Goal: Task Accomplishment & Management: Manage account settings

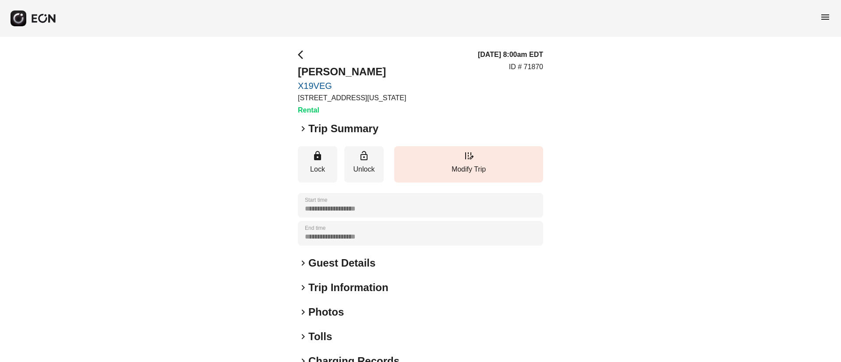
click at [824, 14] on span "menu" at bounding box center [825, 17] width 11 height 11
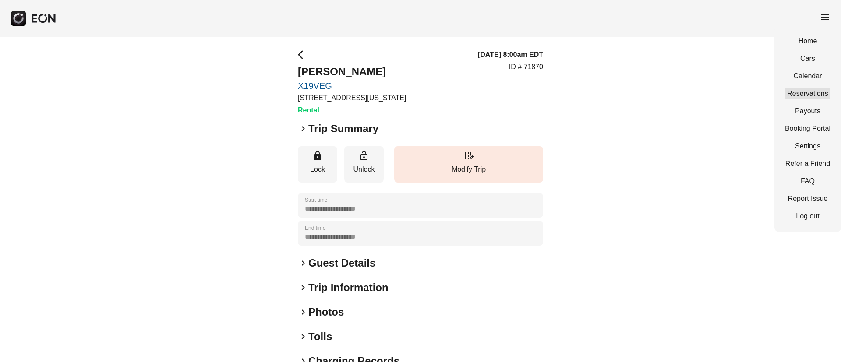
click at [809, 88] on link "Reservations" at bounding box center [808, 93] width 46 height 11
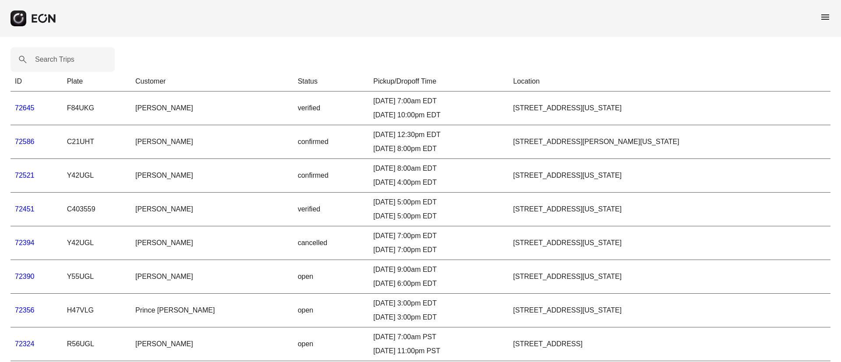
click at [58, 58] on label "Search Trips" at bounding box center [54, 59] width 39 height 11
click at [58, 58] on Trips "Search Trips" at bounding box center [63, 59] width 104 height 25
paste Trips "******"
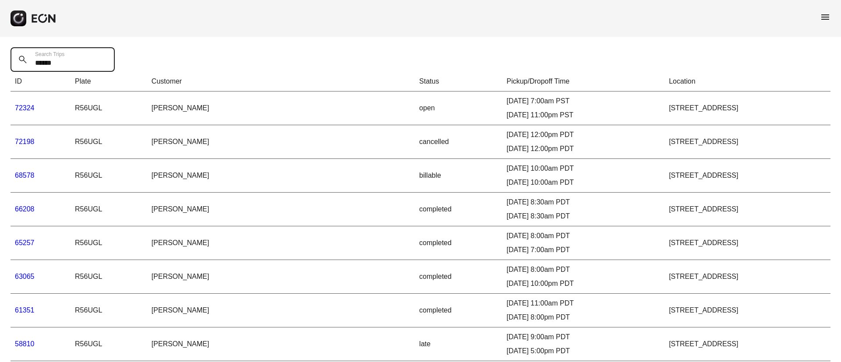
drag, startPoint x: 42, startPoint y: 60, endPoint x: 46, endPoint y: 76, distance: 16.2
click at [15, 62] on Trips "******" at bounding box center [63, 59] width 104 height 25
paste Trips "text"
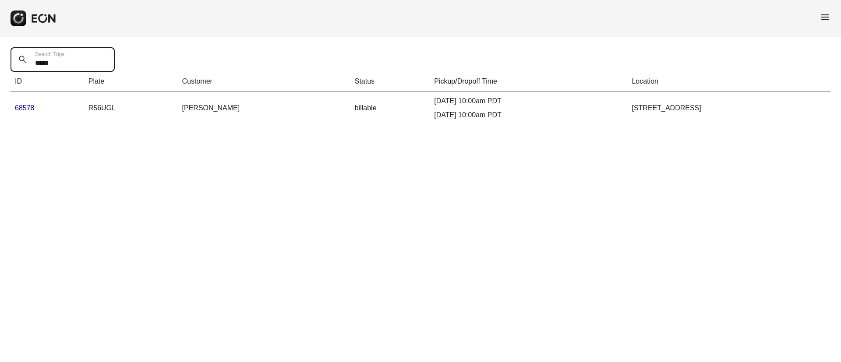
type Trips "*****"
click at [24, 106] on link "68578" at bounding box center [25, 107] width 20 height 7
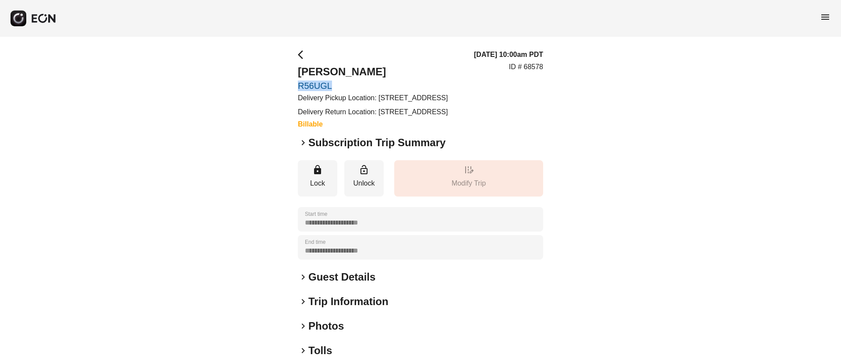
drag, startPoint x: 296, startPoint y: 84, endPoint x: 344, endPoint y: 83, distance: 48.2
click at [344, 83] on div "**********" at bounding box center [420, 244] width 841 height 414
click at [825, 18] on span "menu" at bounding box center [825, 17] width 11 height 11
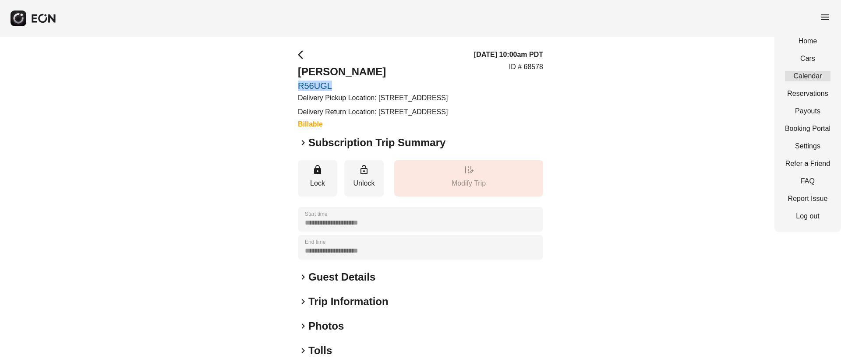
click at [809, 75] on link "Calendar" at bounding box center [808, 76] width 46 height 11
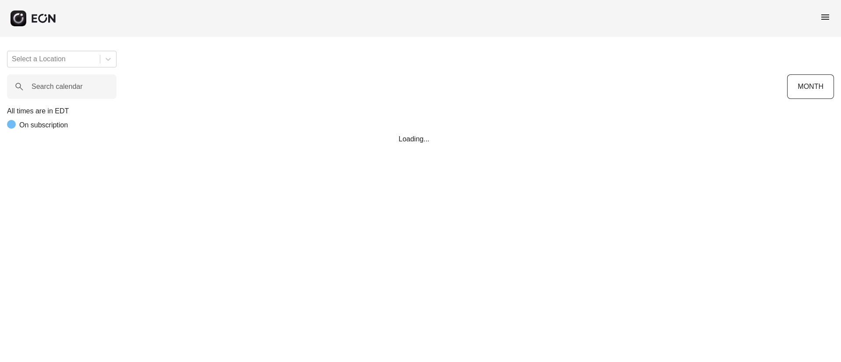
scroll to position [0, 98]
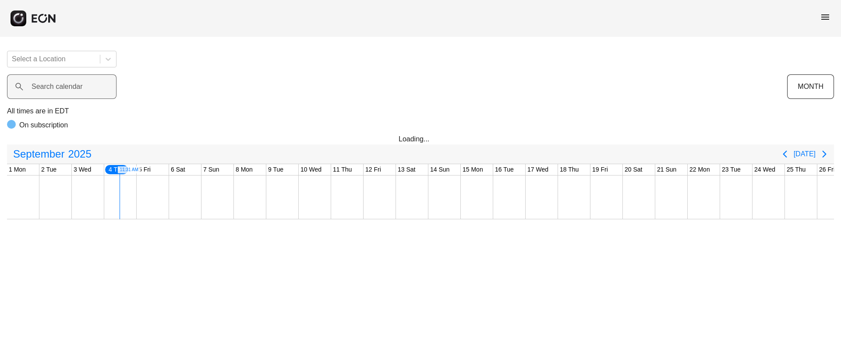
scroll to position [0, 98]
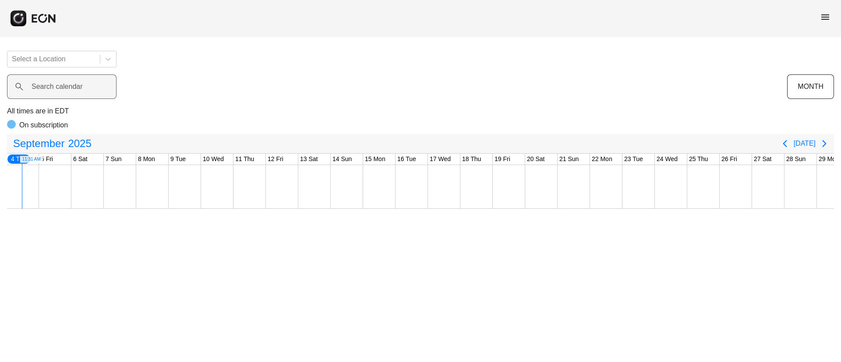
click at [70, 88] on label "Search calendar" at bounding box center [57, 86] width 51 height 11
click at [70, 88] on calendar "Search calendar" at bounding box center [61, 86] width 109 height 25
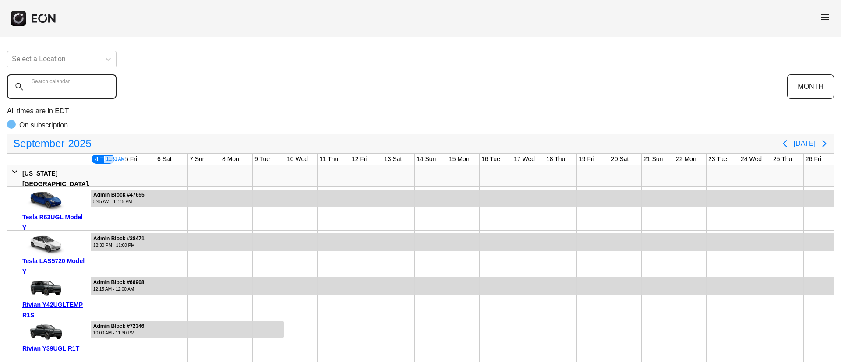
paste calendar "******"
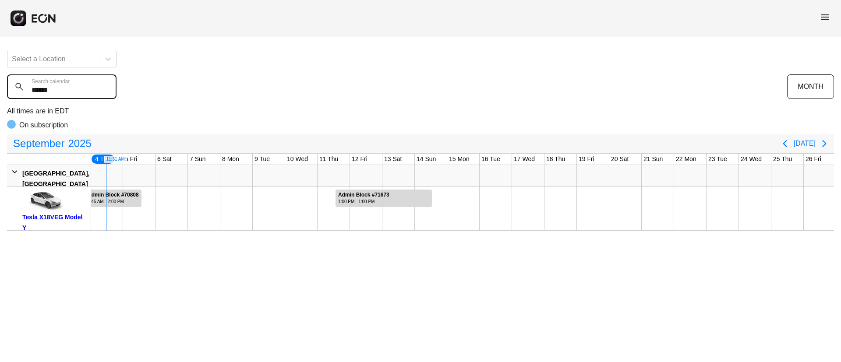
type calendar "******"
click at [113, 201] on div "5:45 AM - 2:00 PM" at bounding box center [113, 201] width 51 height 7
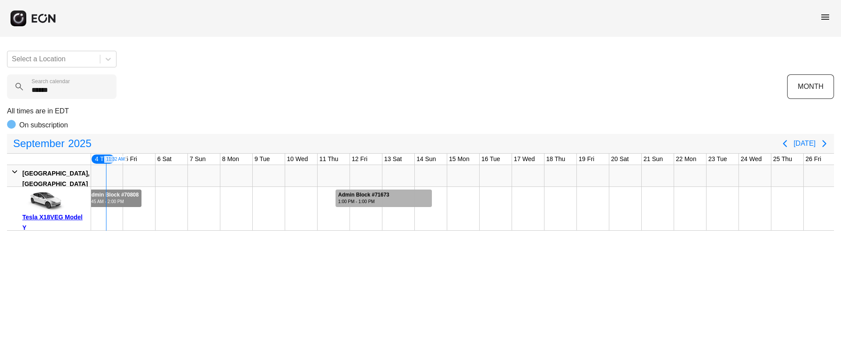
click at [364, 200] on div "1:00 PM - 1:00 PM" at bounding box center [363, 201] width 51 height 7
click at [101, 199] on div "5:45 AM - 2:00 PM" at bounding box center [113, 201] width 51 height 7
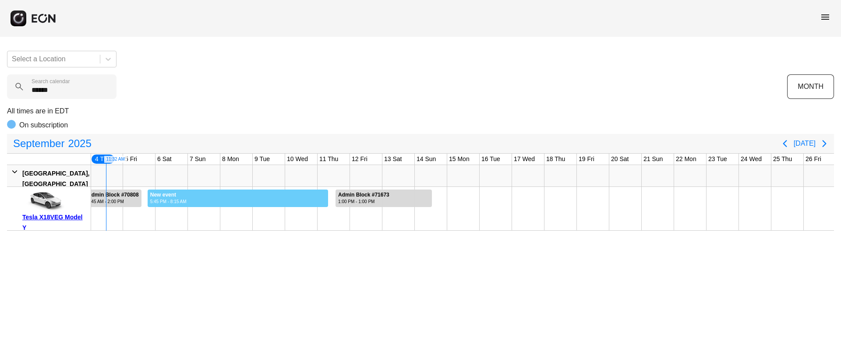
drag, startPoint x: 147, startPoint y: 197, endPoint x: 328, endPoint y: 226, distance: 183.7
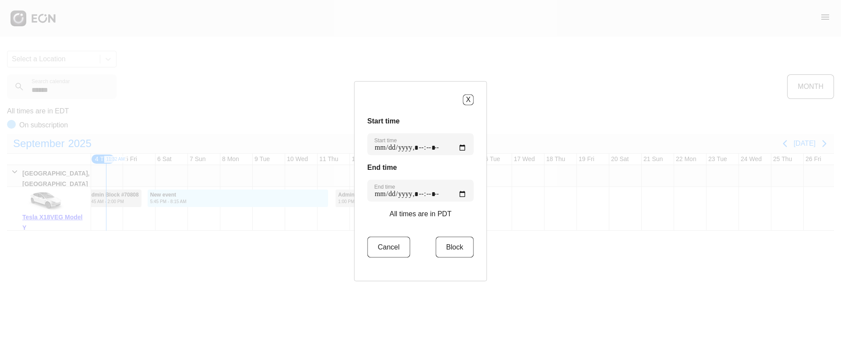
type time "**********"
click at [455, 146] on time "Start time" at bounding box center [420, 144] width 106 height 22
type time "**********"
click at [447, 136] on time "Start time" at bounding box center [420, 144] width 106 height 22
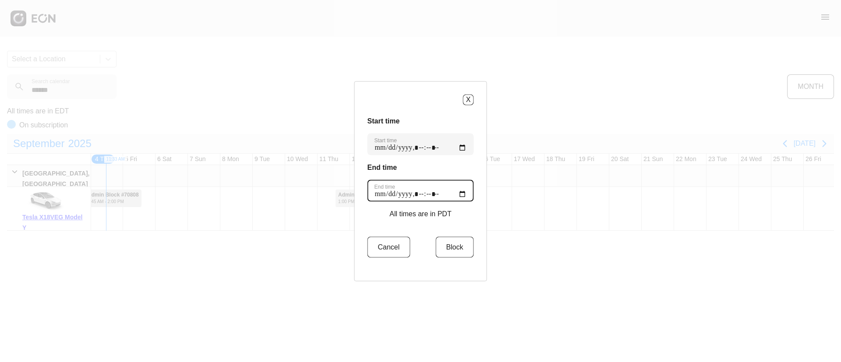
click at [457, 188] on time "End time" at bounding box center [420, 191] width 106 height 22
click at [456, 195] on time "End time" at bounding box center [420, 191] width 106 height 22
type time "**********"
click at [437, 171] on h3 "End time" at bounding box center [420, 167] width 106 height 11
click at [440, 240] on button "Block" at bounding box center [454, 246] width 38 height 21
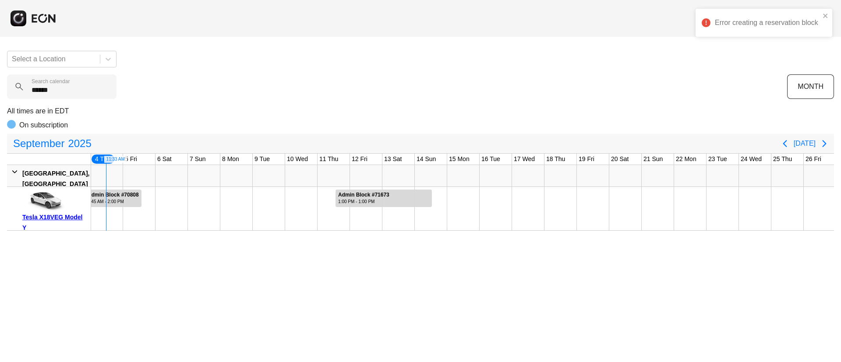
click at [144, 196] on div at bounding box center [139, 208] width 32 height 43
click at [129, 201] on div "5:45 AM - 2:00 PM" at bounding box center [113, 201] width 51 height 7
click at [360, 203] on div "1:00 PM - 1:00 PM" at bounding box center [363, 201] width 51 height 7
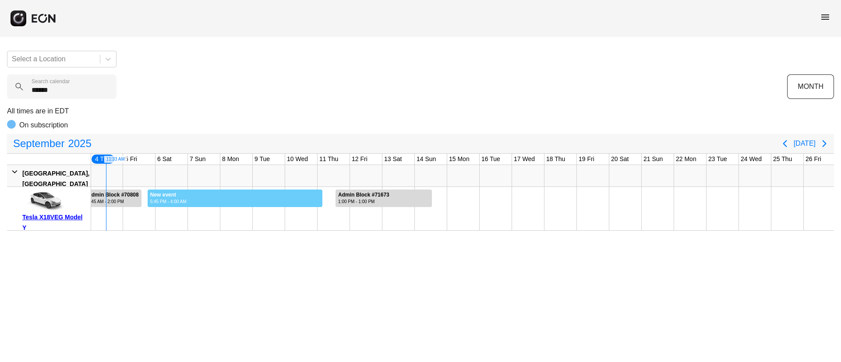
drag, startPoint x: 147, startPoint y: 199, endPoint x: 324, endPoint y: 228, distance: 178.9
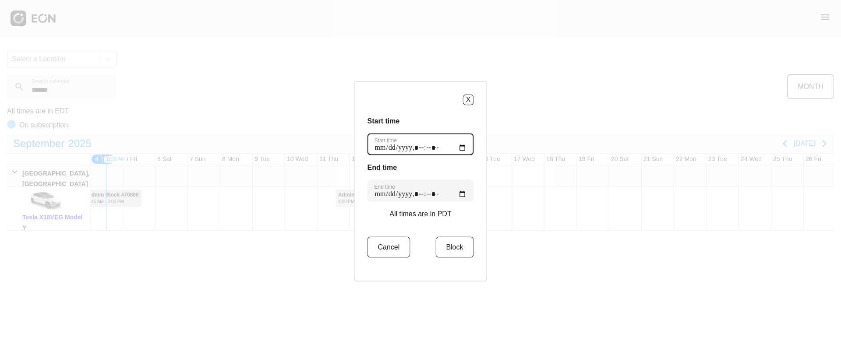
click at [458, 147] on time "Start time" at bounding box center [420, 144] width 106 height 22
type time "**********"
click at [446, 119] on h3 "Start time" at bounding box center [420, 121] width 106 height 11
click at [458, 194] on time "End time" at bounding box center [420, 191] width 106 height 22
type time "**********"
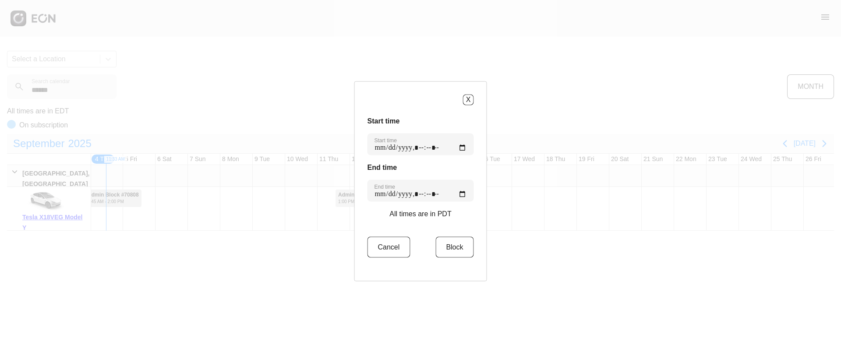
click at [441, 174] on div "End time End time" at bounding box center [420, 181] width 106 height 39
click at [448, 240] on button "Block" at bounding box center [454, 246] width 38 height 21
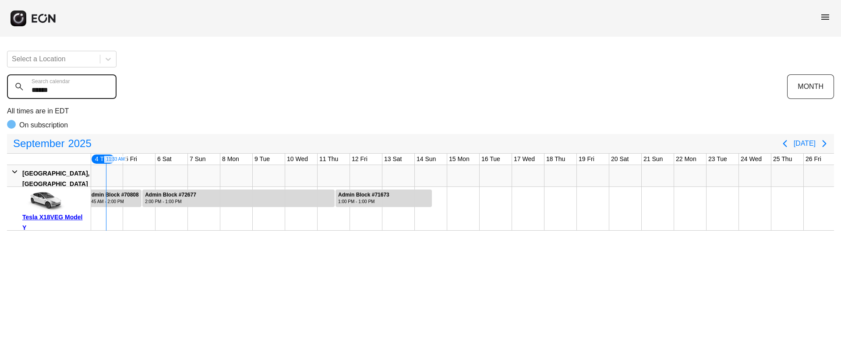
drag, startPoint x: 39, startPoint y: 93, endPoint x: 12, endPoint y: 87, distance: 27.4
click at [2, 90] on div "Select a Location ****** Search calendar MONTH All times are in EDT On subscrip…" at bounding box center [420, 137] width 841 height 187
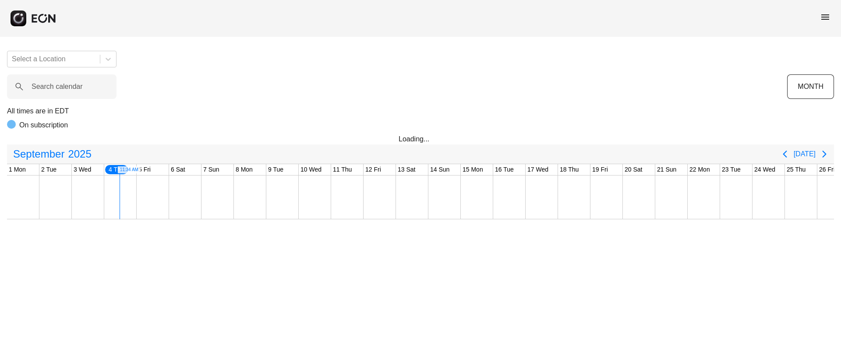
scroll to position [0, 98]
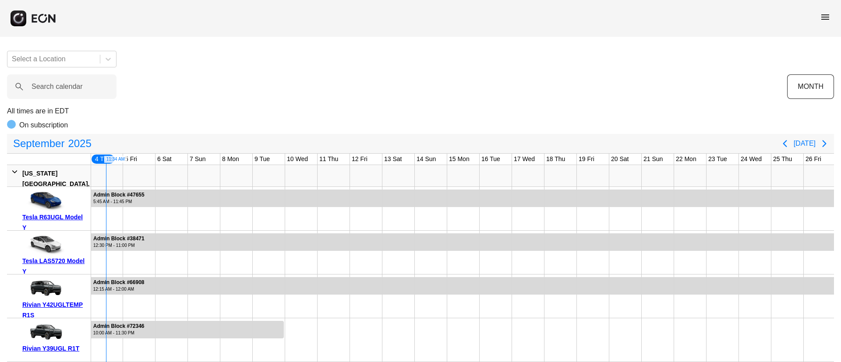
click at [77, 83] on label "Search calendar" at bounding box center [57, 86] width 51 height 11
click at [77, 83] on calendar "Search calendar" at bounding box center [61, 86] width 109 height 25
paste calendar "******"
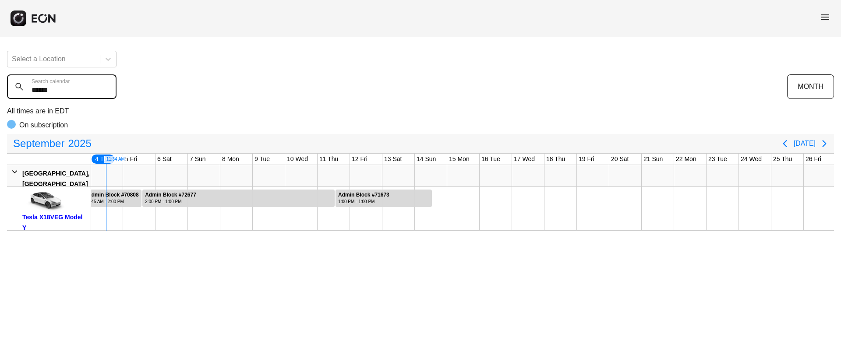
type calendar "******"
click at [824, 18] on span "menu" at bounding box center [825, 17] width 11 height 11
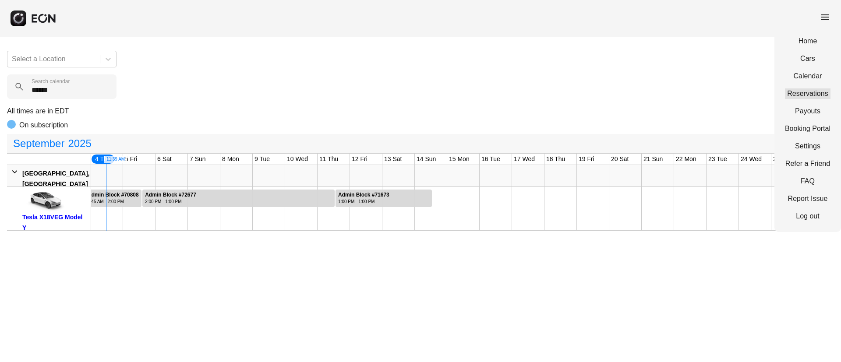
click at [796, 91] on link "Reservations" at bounding box center [808, 93] width 46 height 11
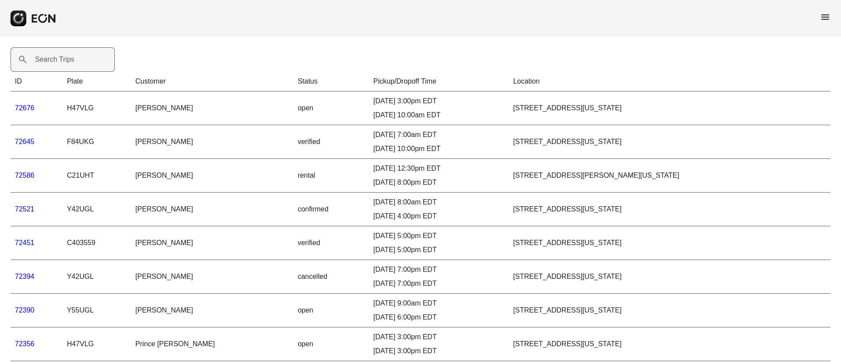
click at [53, 63] on label "Search Trips" at bounding box center [54, 59] width 39 height 11
click at [53, 63] on Trips "Search Trips" at bounding box center [63, 59] width 104 height 25
paste Trips "*****"
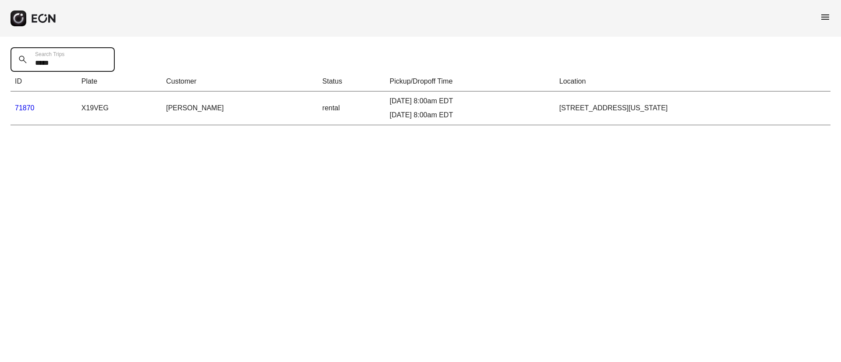
type Trips "*****"
click at [21, 109] on link "71870" at bounding box center [25, 107] width 20 height 7
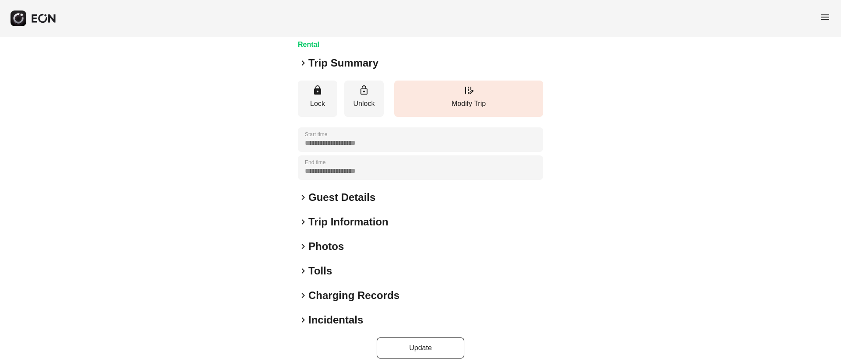
click at [369, 248] on div "keyboard_arrow_right Photos" at bounding box center [420, 247] width 245 height 14
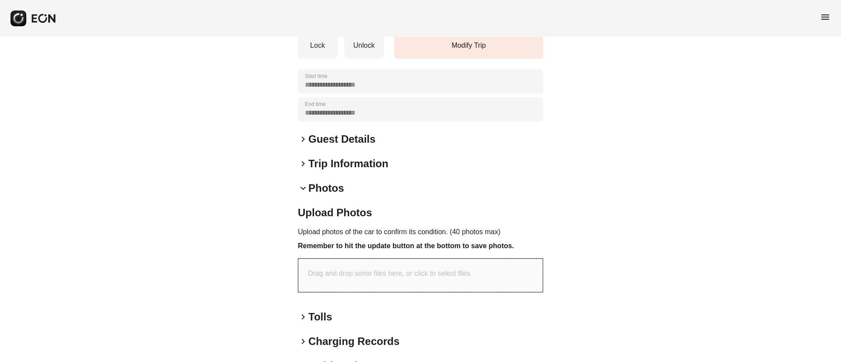
scroll to position [179, 0]
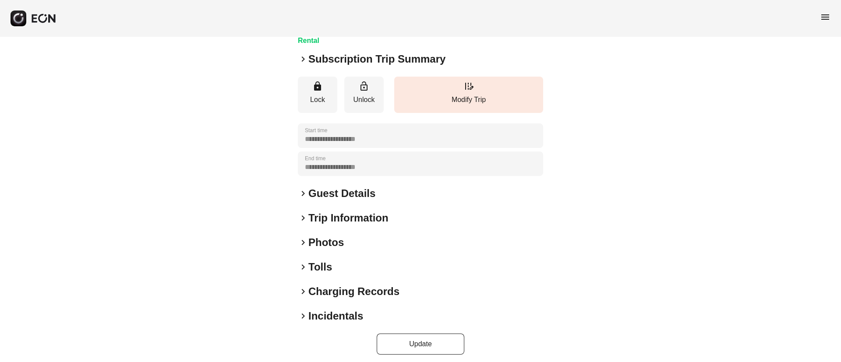
scroll to position [110, 0]
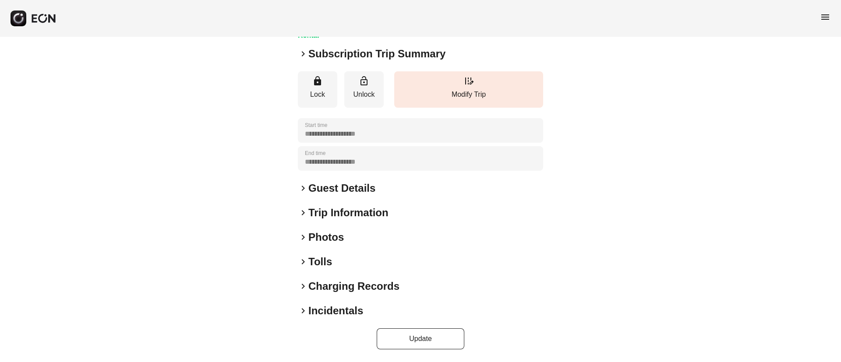
click at [390, 239] on div "keyboard_arrow_right Photos" at bounding box center [420, 237] width 245 height 14
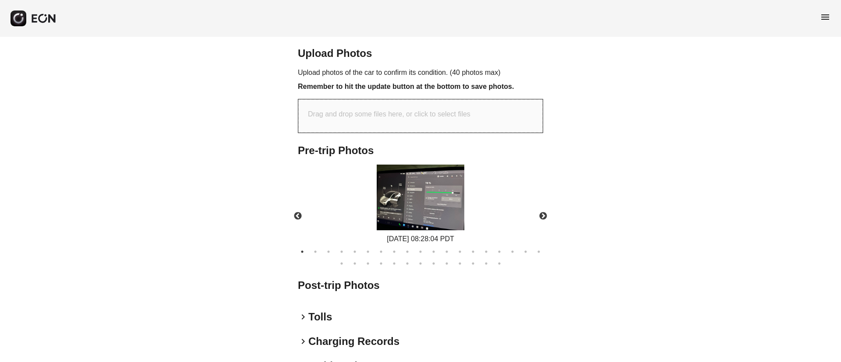
scroll to position [328, 0]
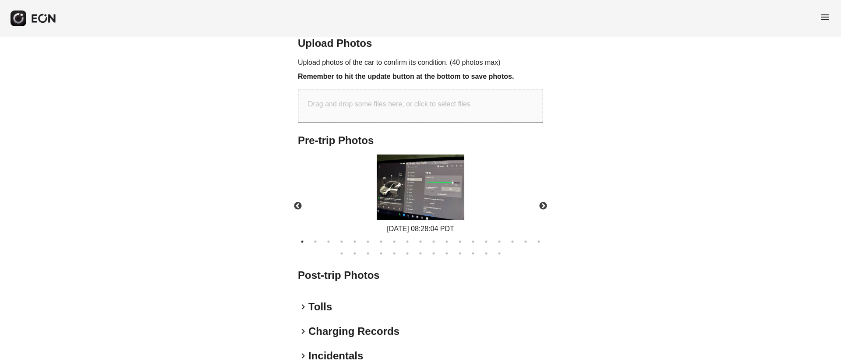
click at [406, 179] on img at bounding box center [421, 188] width 88 height 66
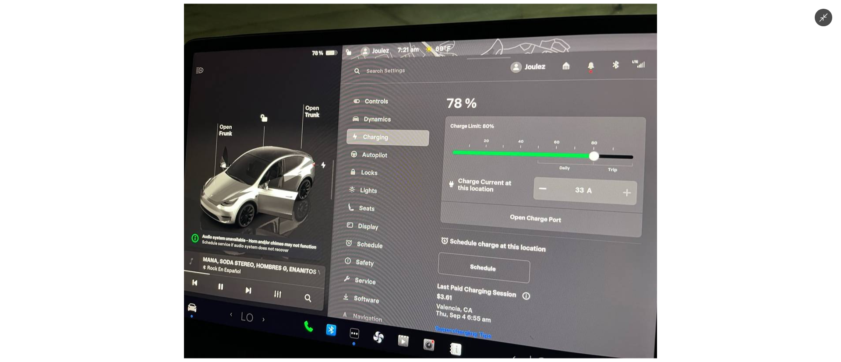
click at [409, 188] on img at bounding box center [420, 181] width 473 height 355
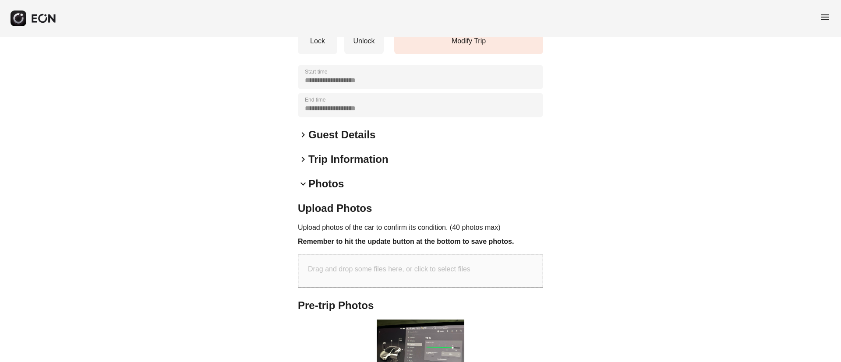
scroll to position [0, 0]
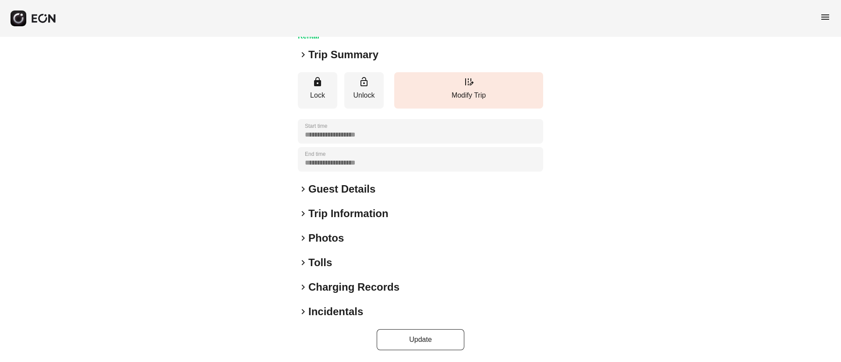
scroll to position [75, 0]
click at [370, 242] on div "keyboard_arrow_right Photos" at bounding box center [420, 237] width 245 height 14
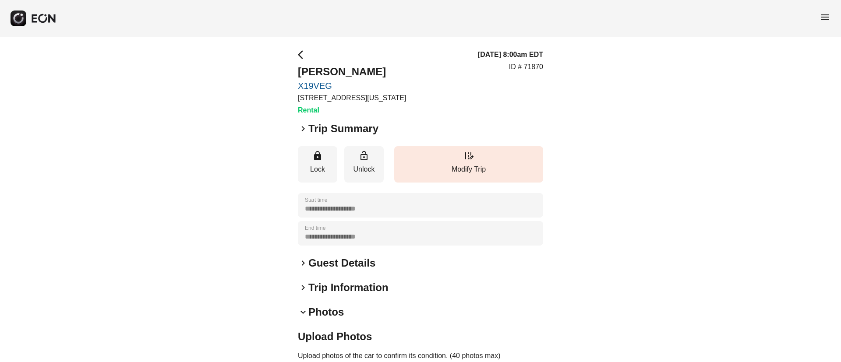
scroll to position [179, 0]
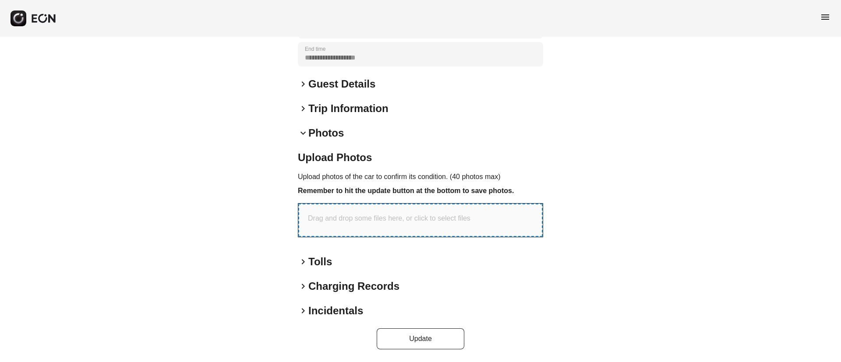
click at [413, 222] on p "Drag and drop some files here, or click to select files" at bounding box center [389, 218] width 162 height 11
type input "**********"
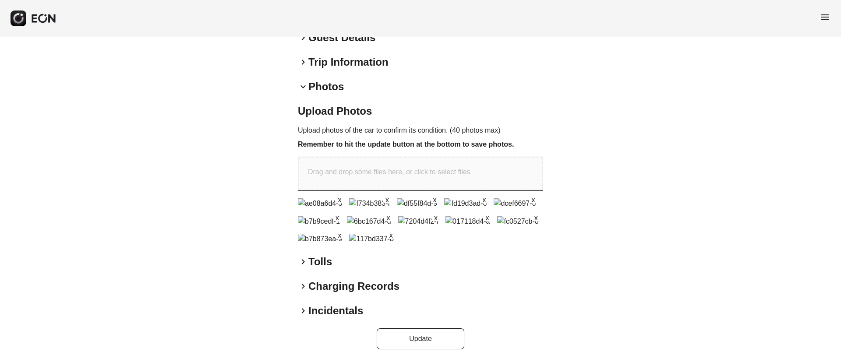
scroll to position [368, 0]
click at [433, 340] on button "Update" at bounding box center [421, 338] width 88 height 21
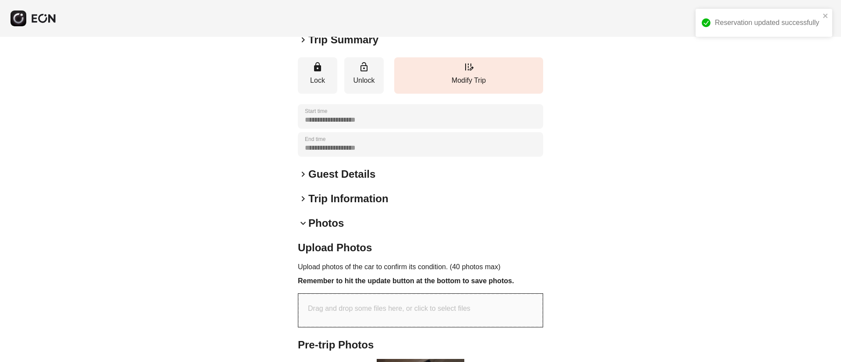
scroll to position [0, 0]
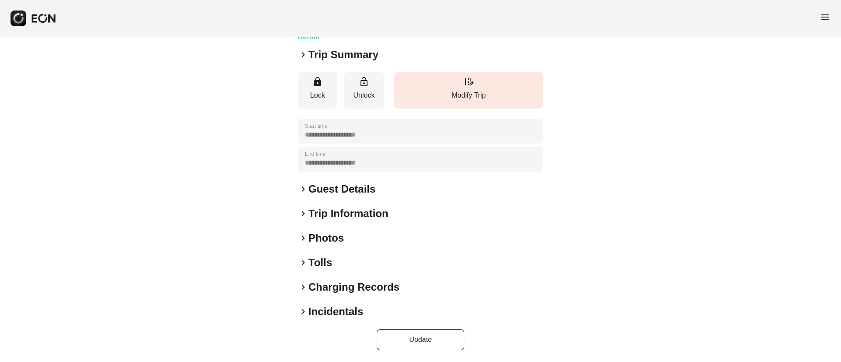
scroll to position [75, 0]
click at [343, 240] on h2 "Photos" at bounding box center [325, 237] width 35 height 14
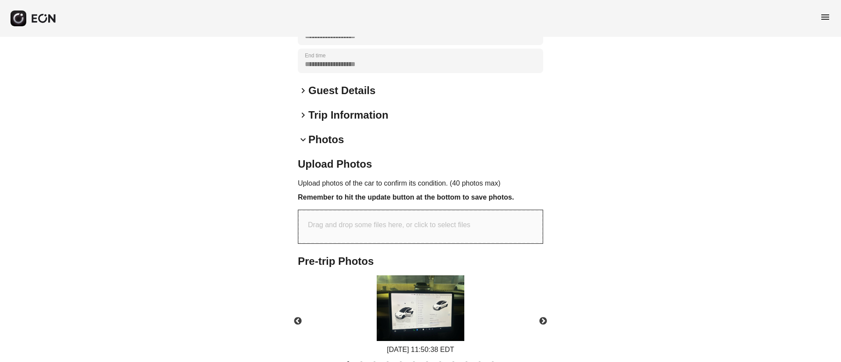
scroll to position [261, 0]
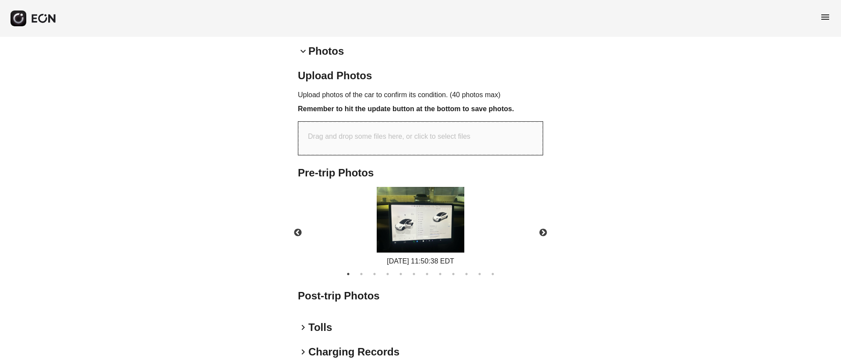
click at [429, 234] on img at bounding box center [421, 220] width 88 height 66
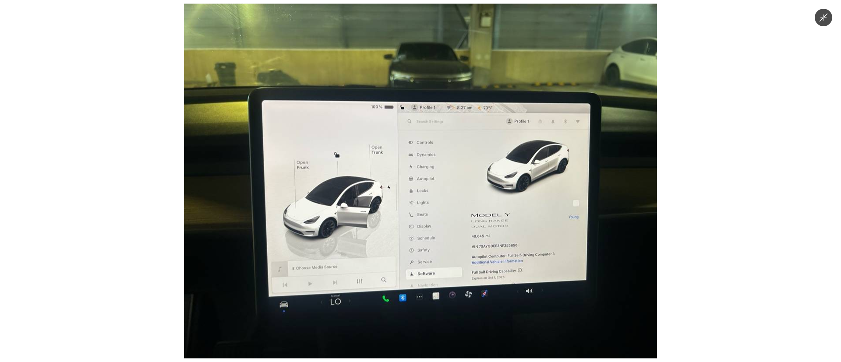
click at [433, 223] on img at bounding box center [420, 181] width 473 height 355
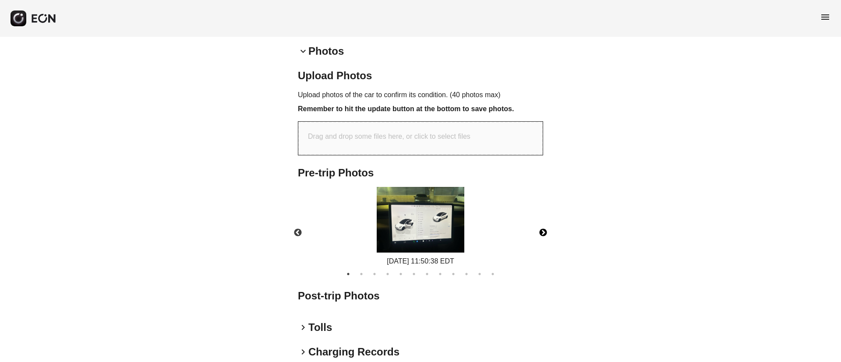
click at [543, 231] on button "Next" at bounding box center [543, 233] width 31 height 31
click at [409, 237] on img at bounding box center [421, 220] width 88 height 66
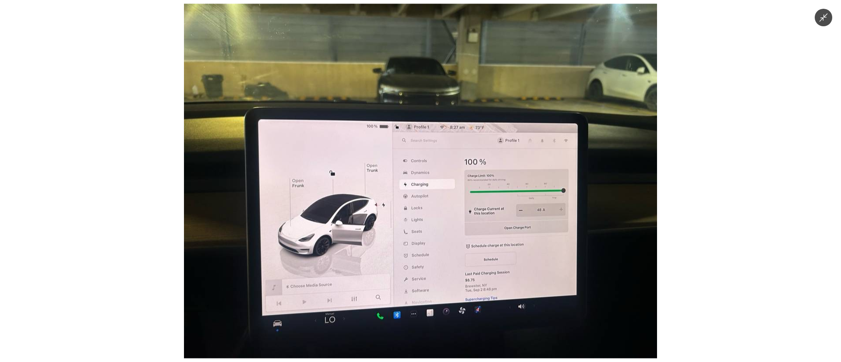
click at [436, 210] on img at bounding box center [420, 181] width 473 height 355
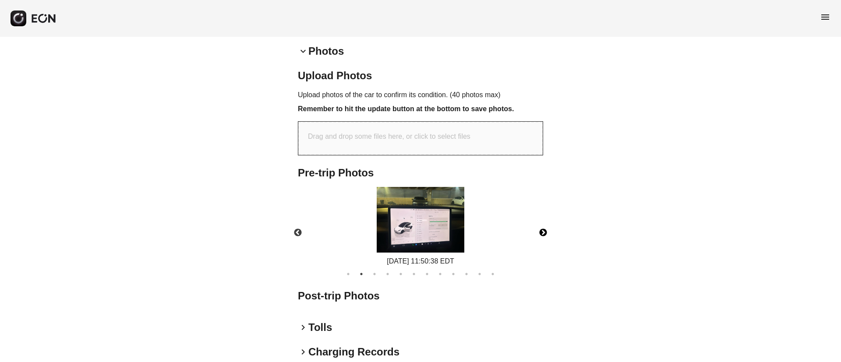
click at [436, 210] on img at bounding box center [421, 220] width 88 height 66
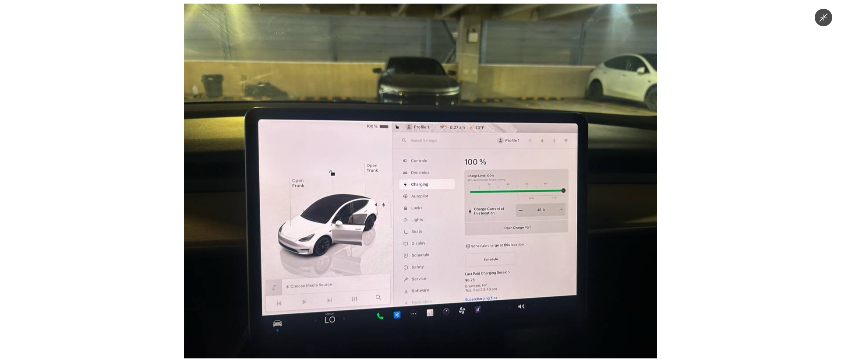
click at [436, 210] on img at bounding box center [420, 181] width 473 height 355
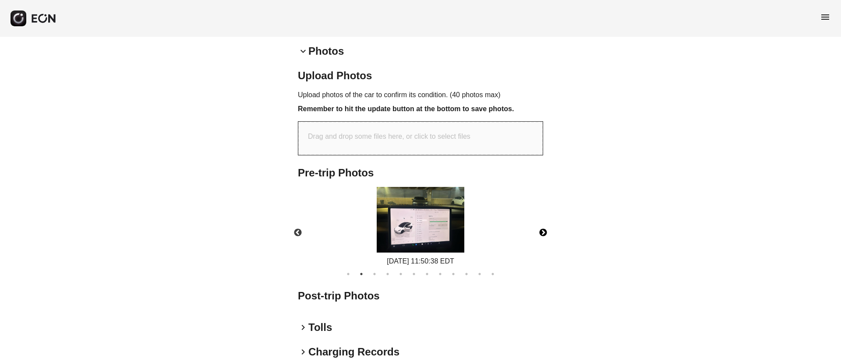
click at [544, 231] on button "Next" at bounding box center [543, 233] width 31 height 31
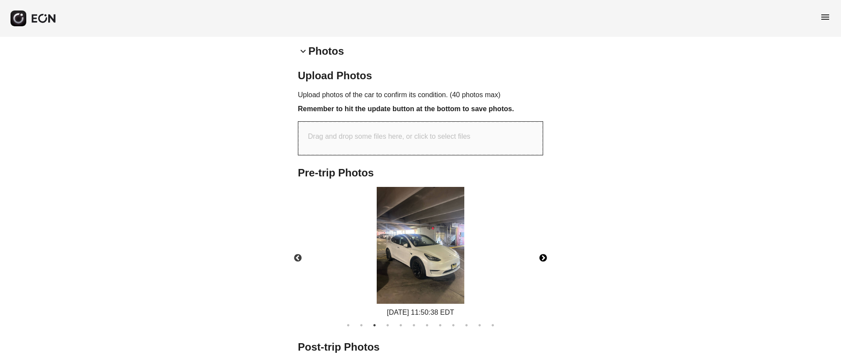
click at [446, 259] on img at bounding box center [421, 245] width 88 height 117
click at [541, 257] on button "Next" at bounding box center [543, 258] width 31 height 31
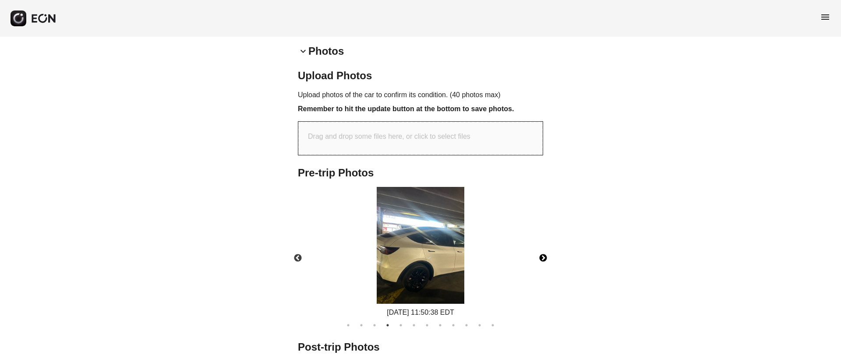
click at [540, 255] on button "Next" at bounding box center [543, 258] width 31 height 31
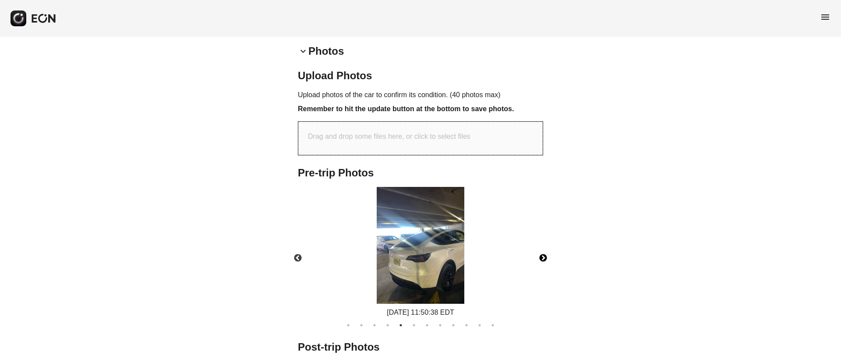
click at [411, 269] on img at bounding box center [421, 245] width 88 height 117
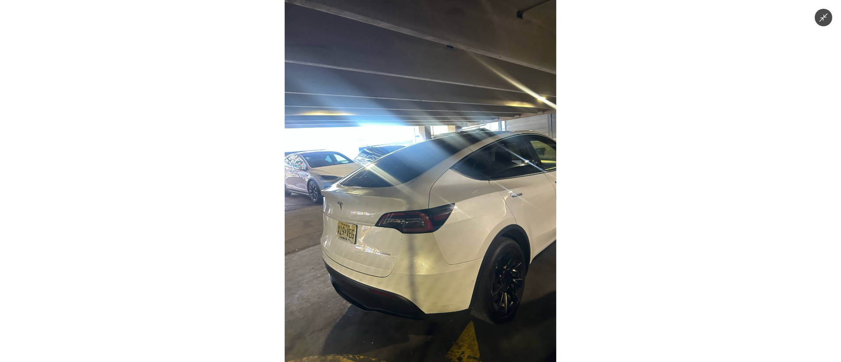
click at [419, 192] on img at bounding box center [420, 181] width 271 height 362
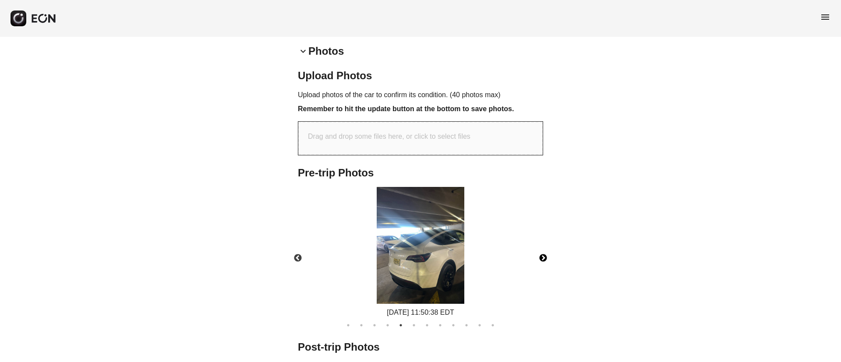
click at [540, 257] on button "Next" at bounding box center [543, 258] width 31 height 31
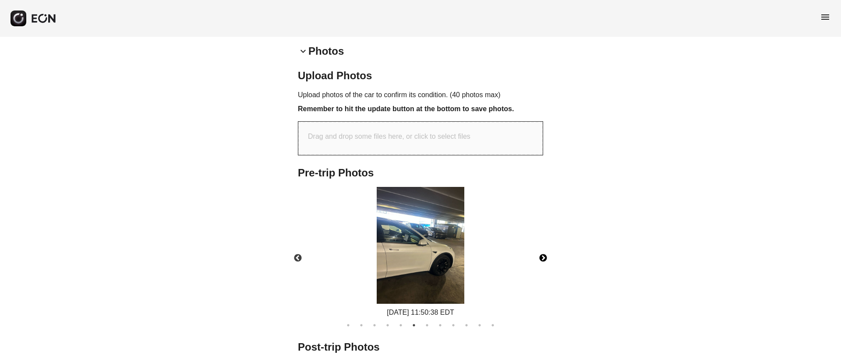
click at [543, 257] on button "Next" at bounding box center [543, 258] width 31 height 31
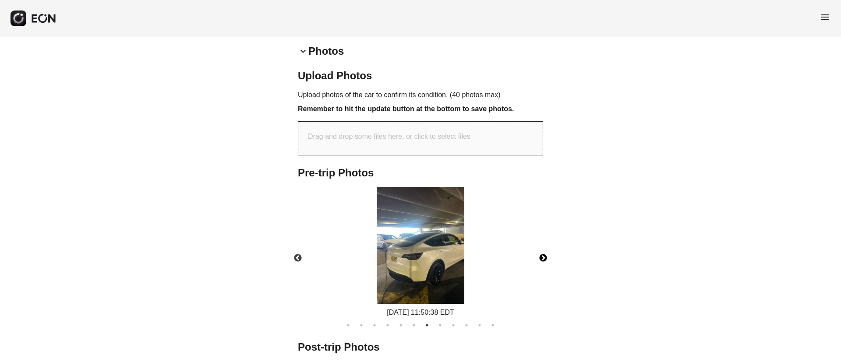
click at [416, 262] on img at bounding box center [421, 245] width 88 height 117
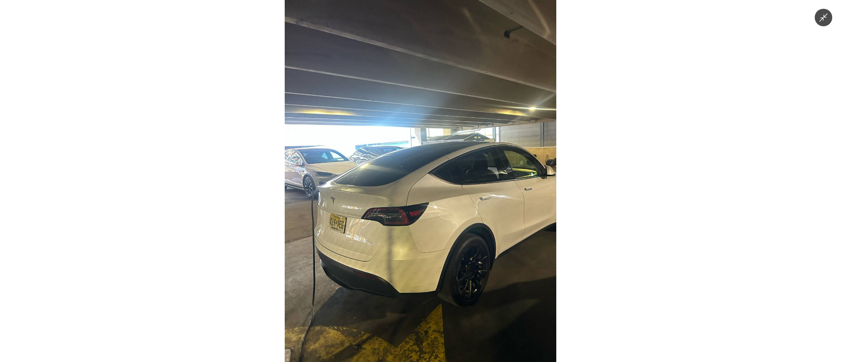
click at [416, 262] on img at bounding box center [420, 181] width 271 height 362
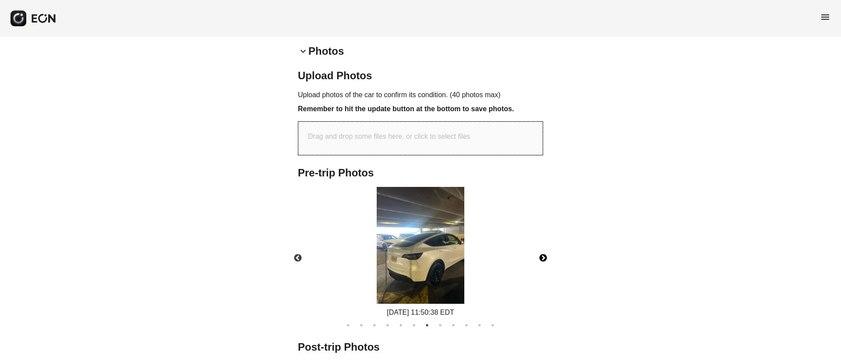
click at [543, 259] on button "Next" at bounding box center [543, 258] width 31 height 31
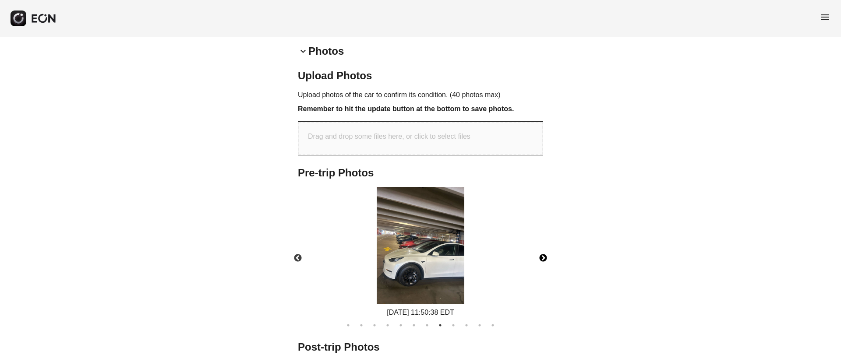
click at [543, 259] on button "Next" at bounding box center [543, 258] width 31 height 31
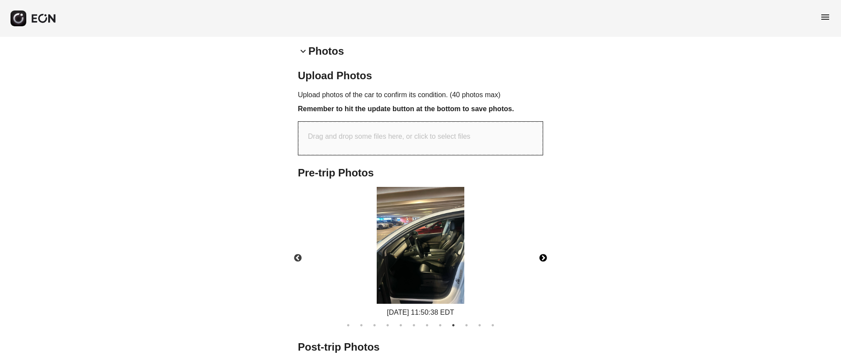
click at [437, 261] on img at bounding box center [421, 245] width 88 height 117
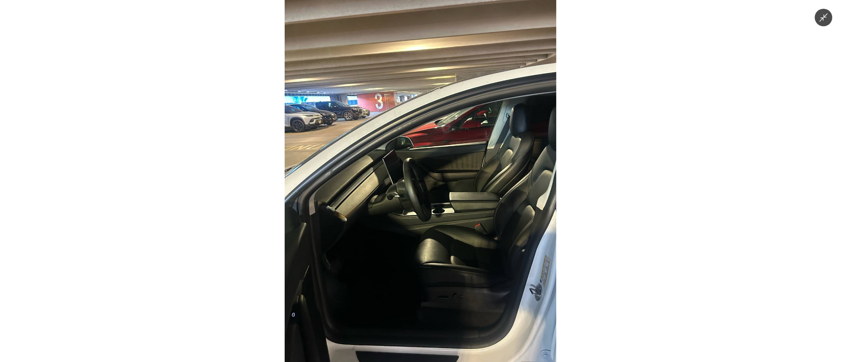
click at [437, 261] on img at bounding box center [420, 181] width 271 height 362
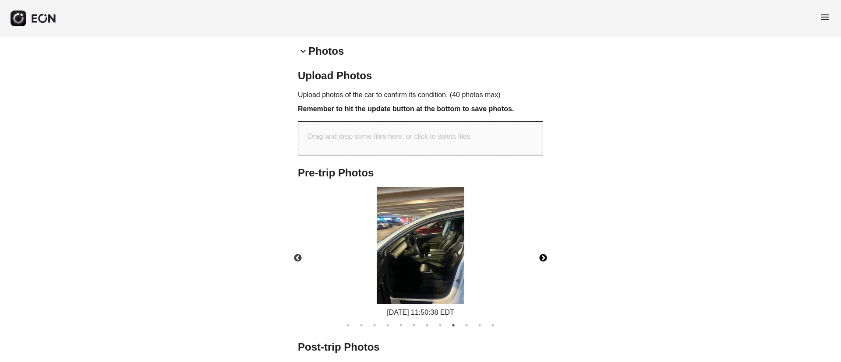
click at [437, 261] on img at bounding box center [421, 245] width 88 height 117
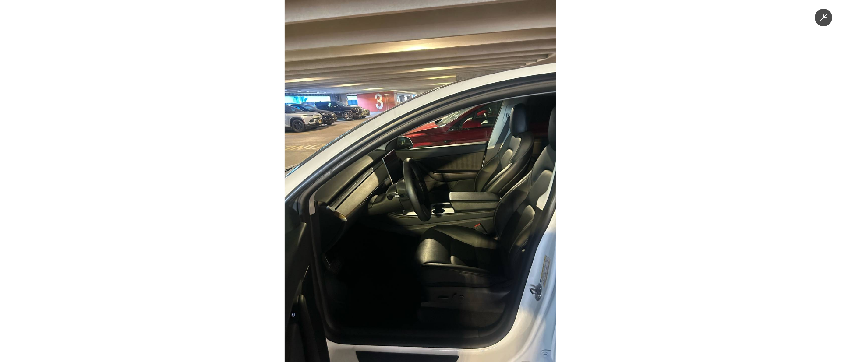
click at [437, 261] on img at bounding box center [420, 181] width 271 height 362
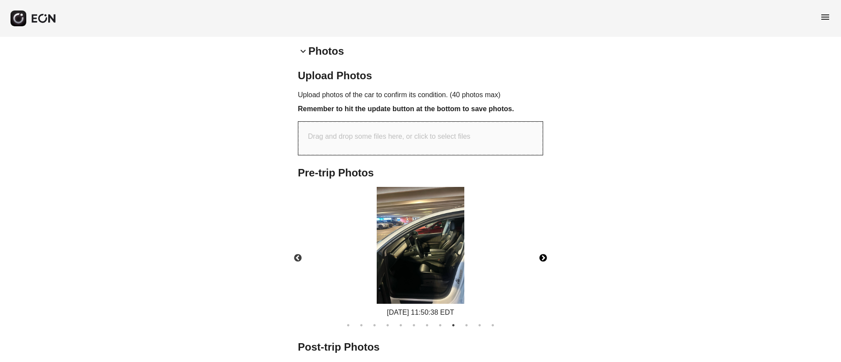
click at [542, 257] on button "Next" at bounding box center [543, 258] width 31 height 31
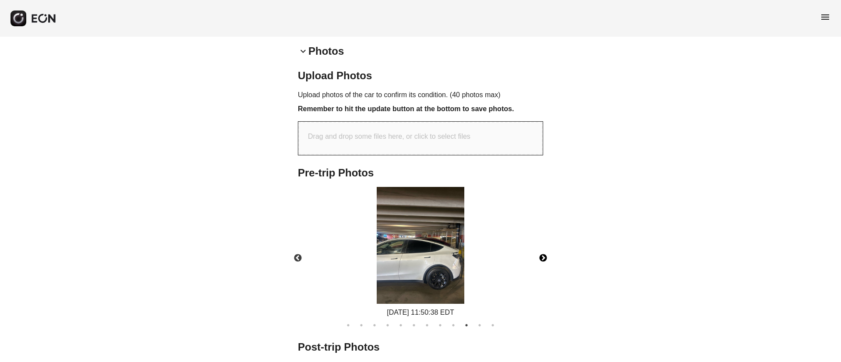
click at [454, 270] on img at bounding box center [421, 245] width 88 height 117
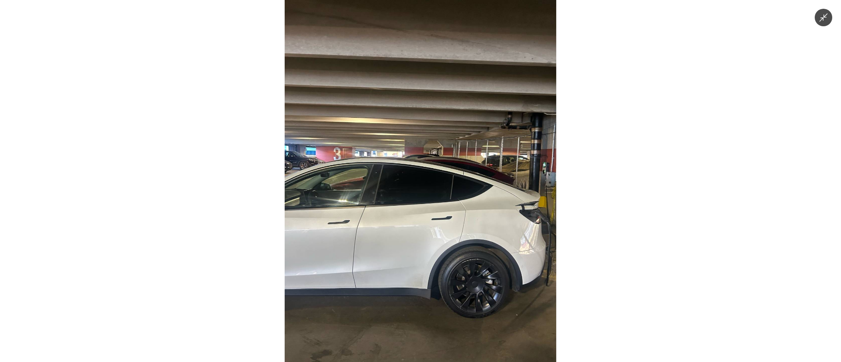
click at [454, 270] on img at bounding box center [420, 181] width 271 height 362
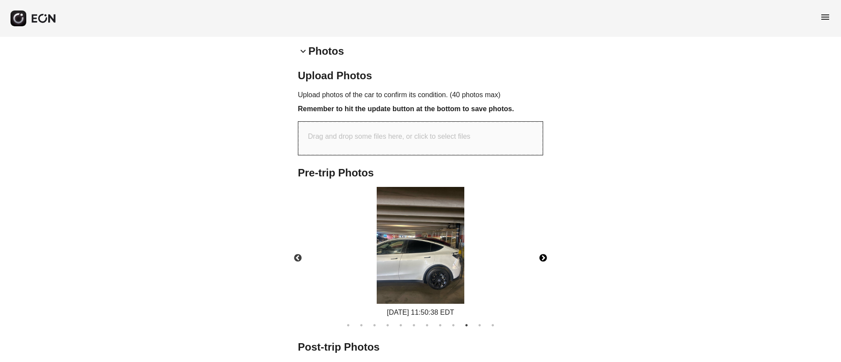
click at [454, 266] on img at bounding box center [421, 245] width 88 height 117
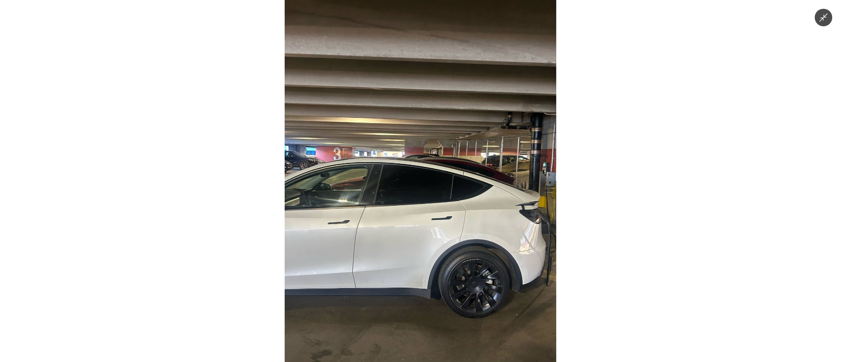
click at [454, 266] on img at bounding box center [420, 181] width 271 height 362
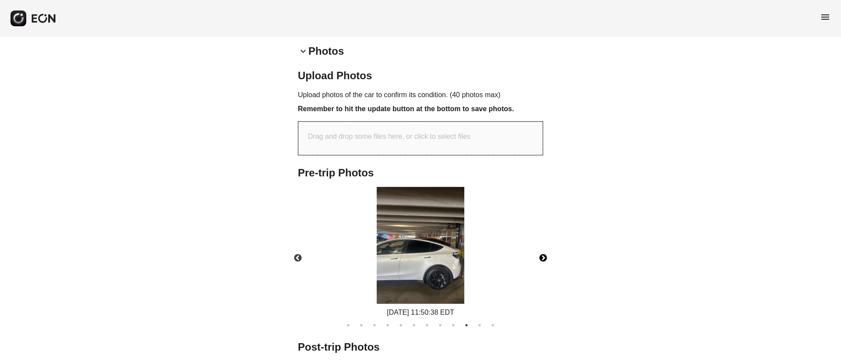
click at [438, 268] on img at bounding box center [421, 245] width 88 height 117
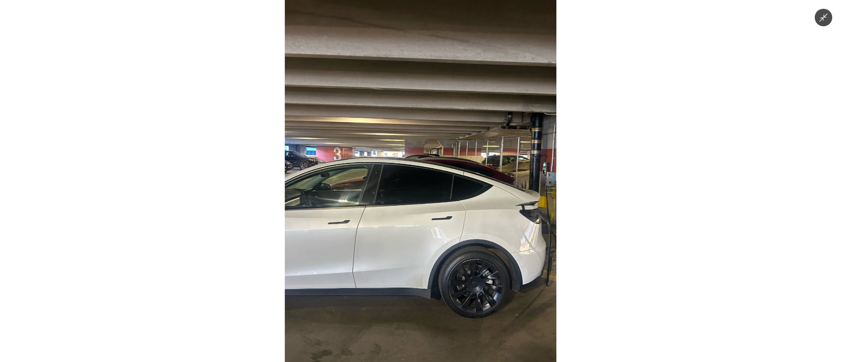
click at [453, 281] on img at bounding box center [420, 181] width 271 height 362
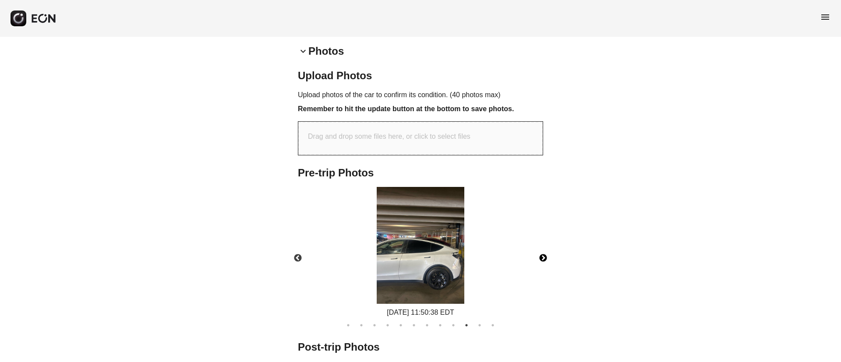
click at [453, 281] on img at bounding box center [421, 245] width 88 height 117
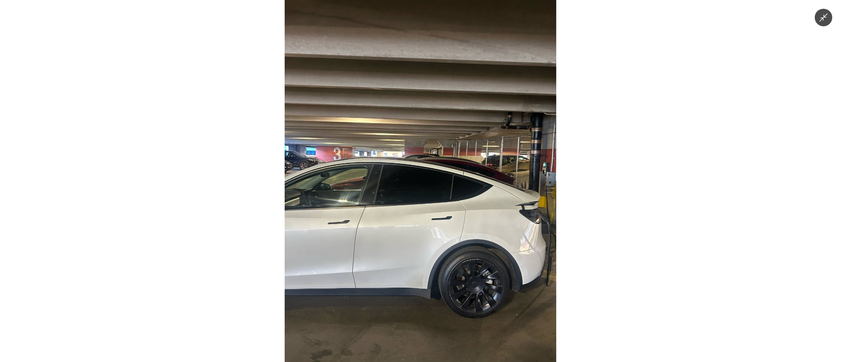
click at [443, 283] on img at bounding box center [420, 181] width 271 height 362
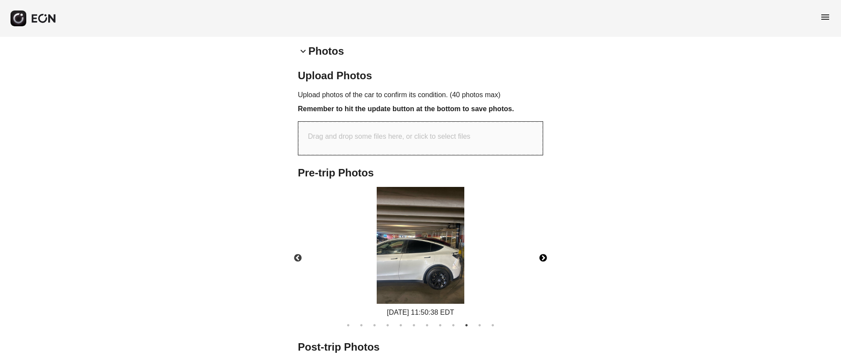
click at [442, 278] on img at bounding box center [421, 245] width 88 height 117
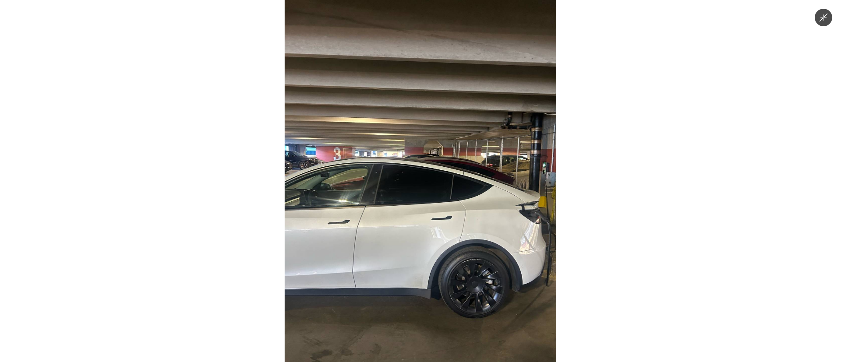
click at [429, 264] on img at bounding box center [420, 181] width 271 height 362
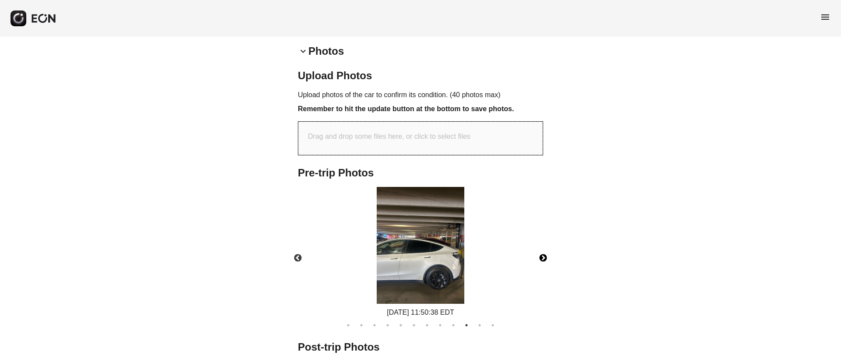
click at [456, 296] on img at bounding box center [421, 245] width 88 height 117
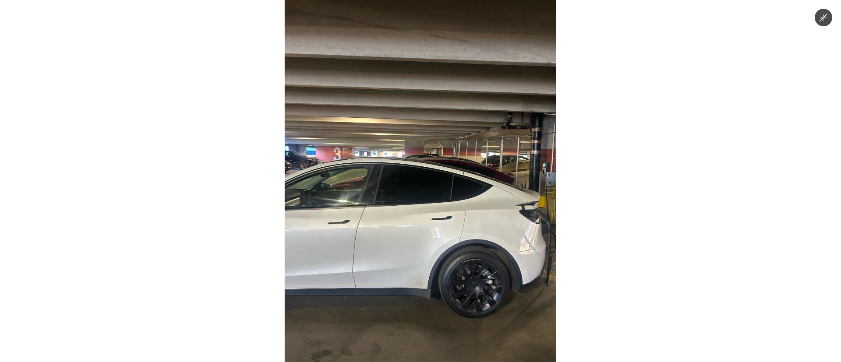
click at [468, 304] on img at bounding box center [420, 181] width 271 height 362
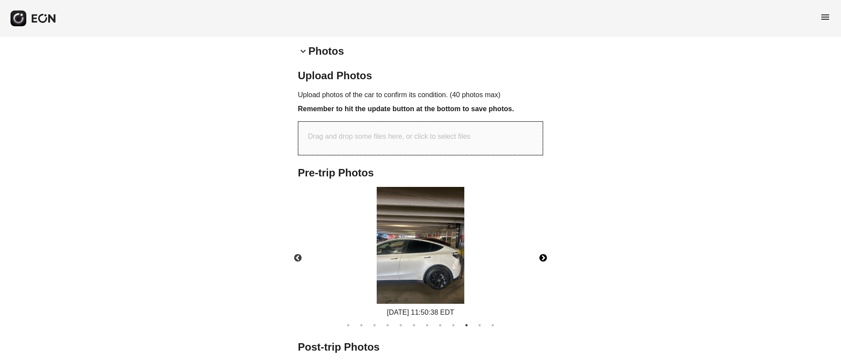
click at [445, 295] on img at bounding box center [421, 245] width 88 height 117
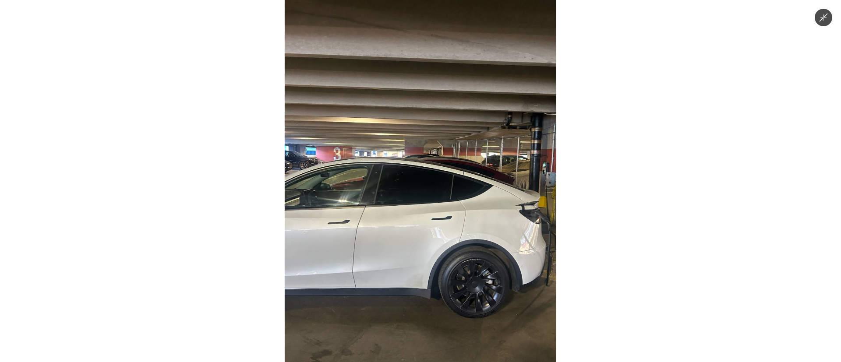
click at [413, 265] on img at bounding box center [420, 181] width 271 height 362
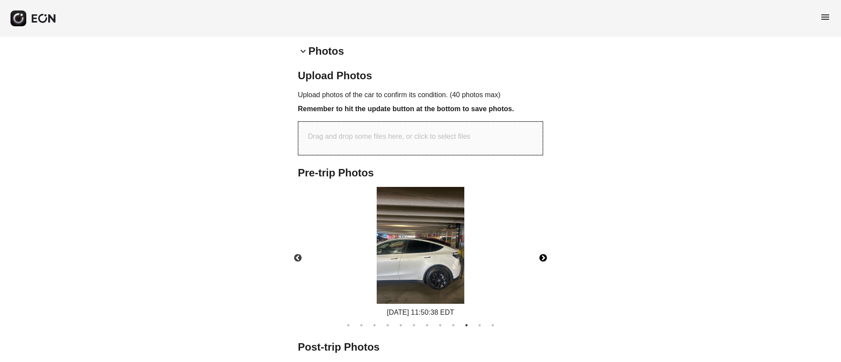
click at [538, 254] on button "Next" at bounding box center [543, 258] width 31 height 31
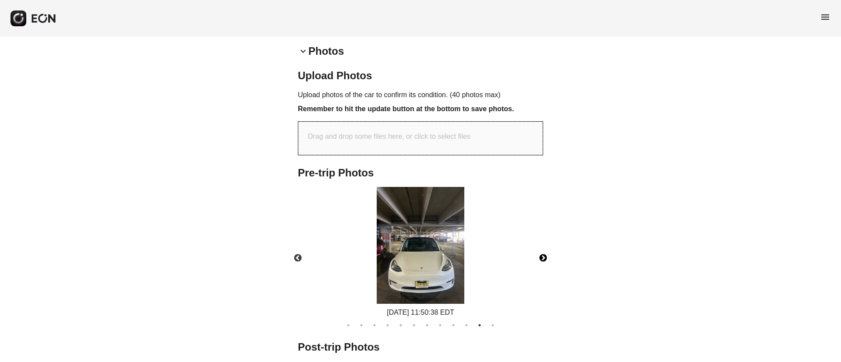
click at [440, 259] on img at bounding box center [421, 245] width 88 height 117
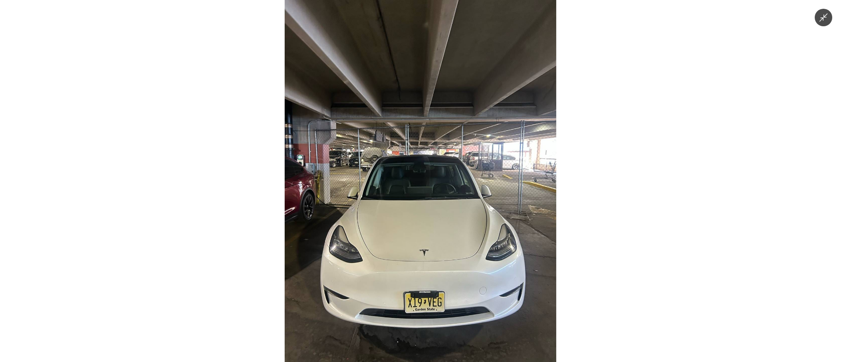
click at [440, 259] on img at bounding box center [420, 181] width 271 height 362
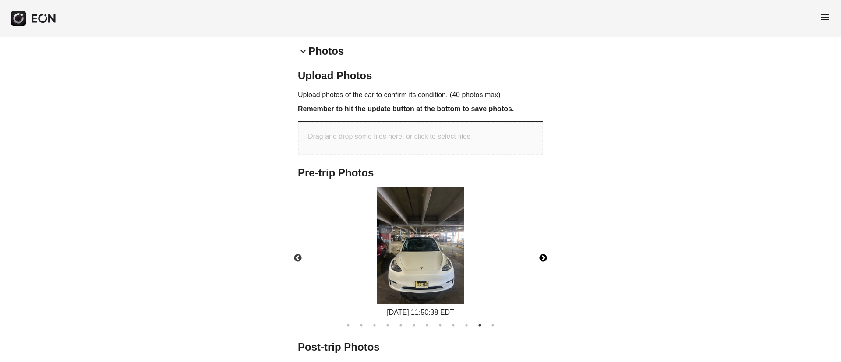
click at [440, 259] on img at bounding box center [421, 245] width 88 height 117
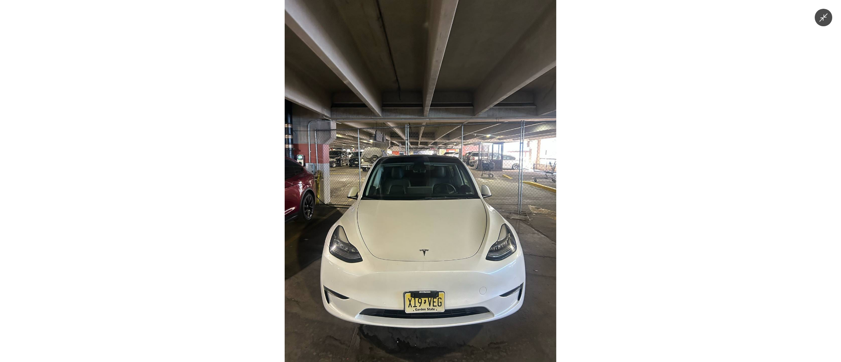
click at [440, 259] on img at bounding box center [420, 181] width 271 height 362
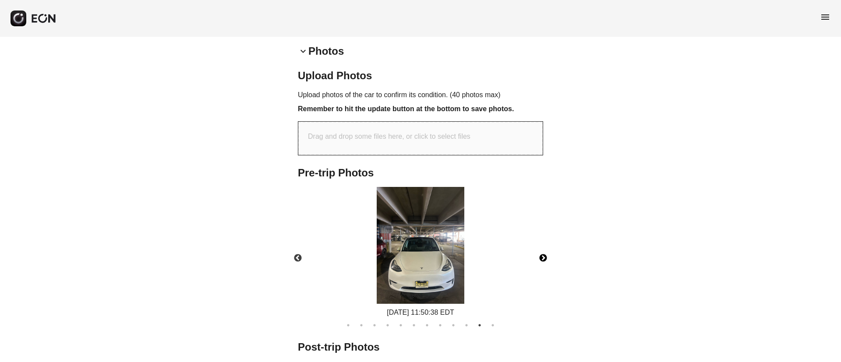
click at [546, 260] on button "Next" at bounding box center [543, 258] width 31 height 31
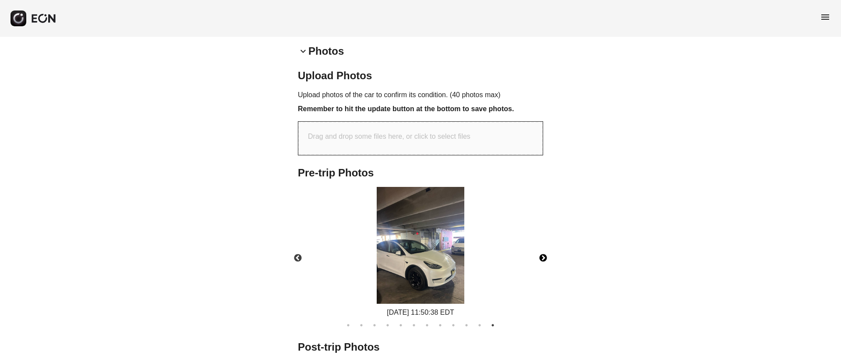
click at [456, 273] on img at bounding box center [421, 245] width 88 height 117
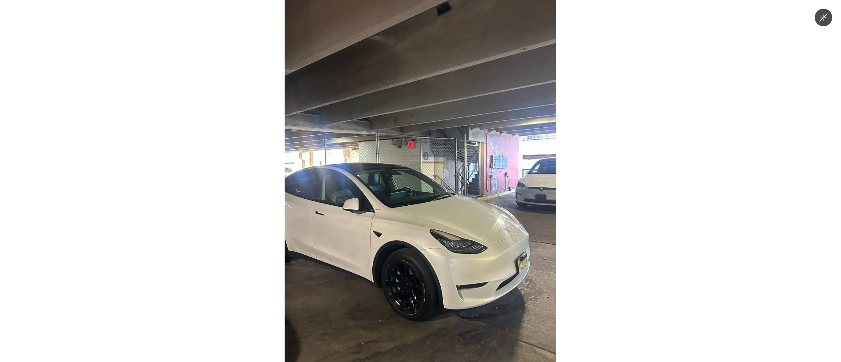
click at [503, 245] on img at bounding box center [420, 181] width 271 height 362
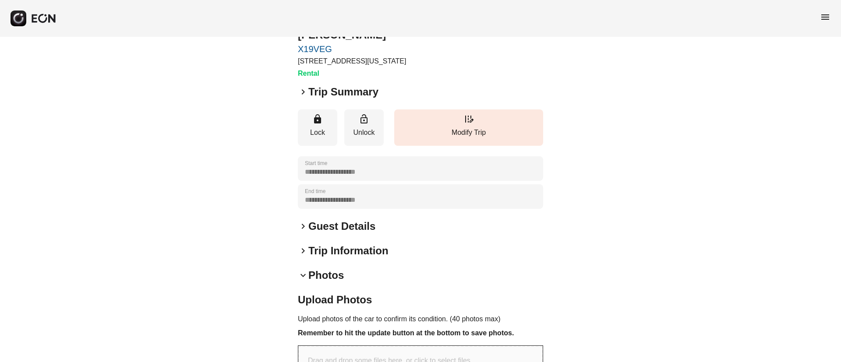
scroll to position [0, 0]
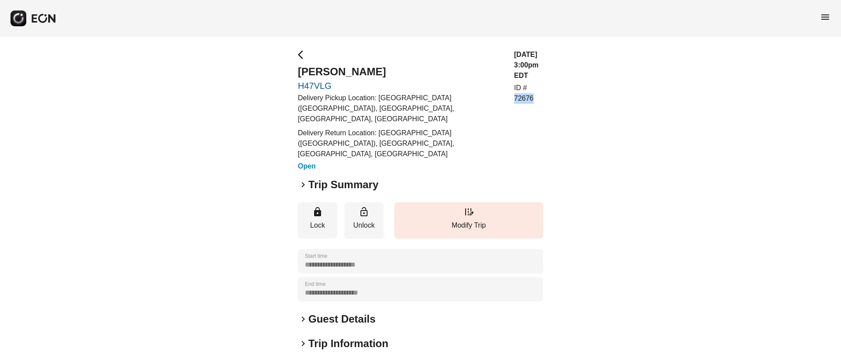
drag, startPoint x: 524, startPoint y: 78, endPoint x: 560, endPoint y: 78, distance: 36.8
click at [560, 78] on div "**********" at bounding box center [420, 265] width 841 height 456
copy p "72676"
drag, startPoint x: 296, startPoint y: 71, endPoint x: 416, endPoint y: 75, distance: 119.6
click at [416, 75] on div "**********" at bounding box center [420, 265] width 841 height 456
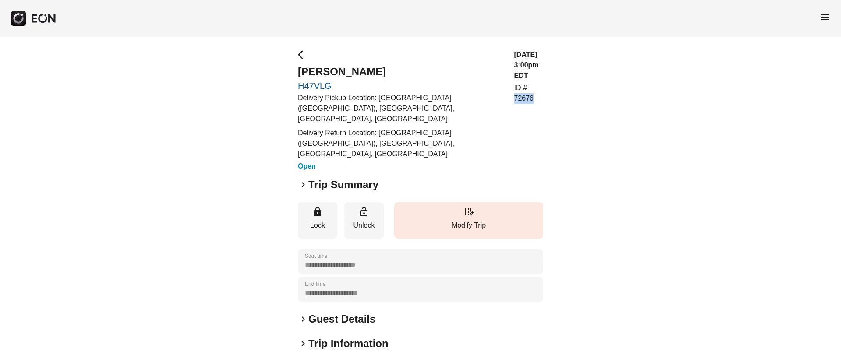
copy h2 "[PERSON_NAME]"
drag, startPoint x: 379, startPoint y: 98, endPoint x: 448, endPoint y: 104, distance: 69.9
click at [448, 104] on p "Delivery Pickup Location: [GEOGRAPHIC_DATA] ([GEOGRAPHIC_DATA]), [GEOGRAPHIC_DA…" at bounding box center [401, 109] width 206 height 32
copy p "[GEOGRAPHIC_DATA] ([GEOGRAPHIC_DATA]), [GEOGRAPHIC_DATA], [GEOGRAPHIC_DATA], [G…"
